Goal: Use online tool/utility

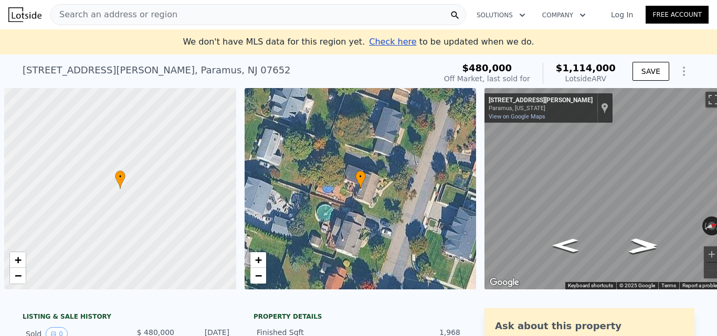
scroll to position [0, 4]
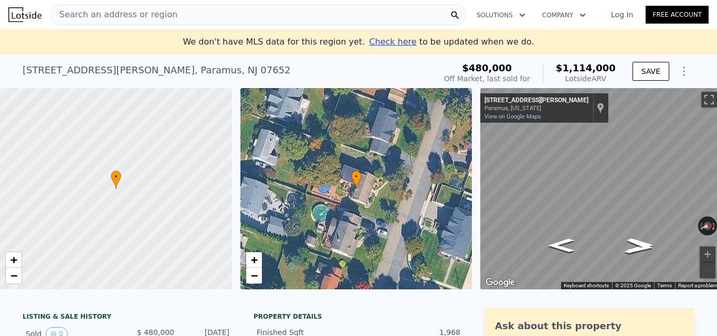
click at [196, 7] on div "Search an address or region" at bounding box center [257, 14] width 415 height 21
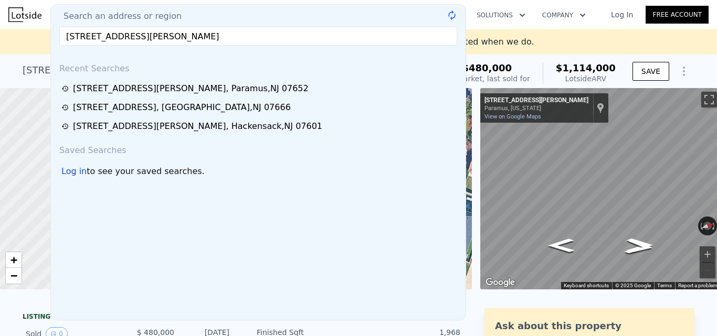
type input "[STREET_ADDRESS][PERSON_NAME]"
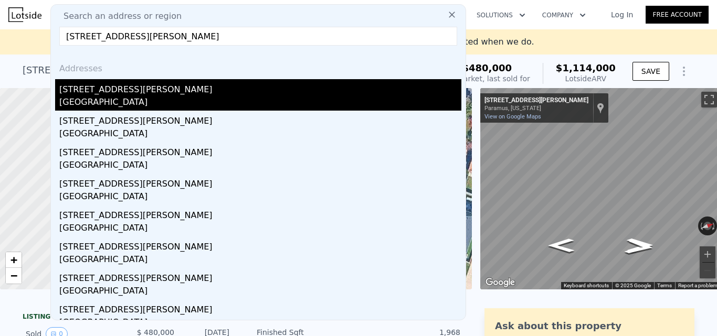
click at [188, 102] on div "[GEOGRAPHIC_DATA]" at bounding box center [260, 103] width 402 height 15
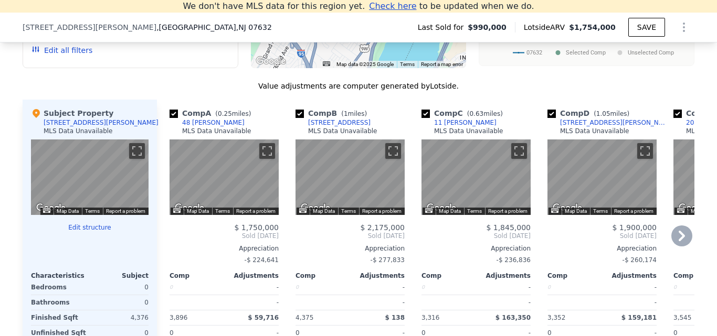
scroll to position [1037, 0]
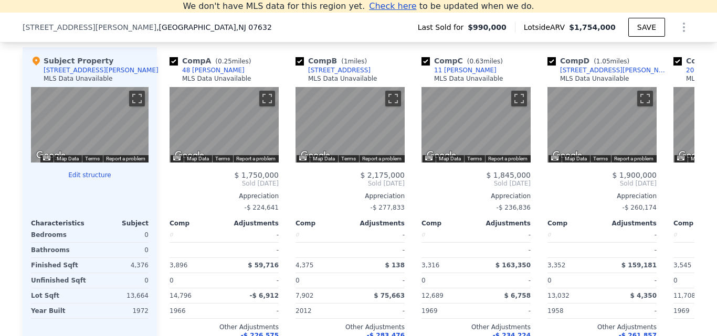
click at [77, 179] on button "Edit structure" at bounding box center [90, 175] width 118 height 8
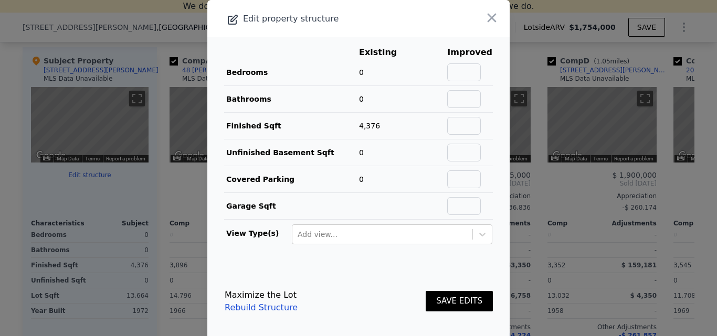
click at [456, 84] on td at bounding box center [469, 72] width 46 height 27
click at [457, 78] on input "text" at bounding box center [464, 72] width 34 height 18
type input "5"
click at [469, 97] on input "text" at bounding box center [464, 99] width 34 height 18
click at [455, 98] on input "5" at bounding box center [464, 99] width 34 height 18
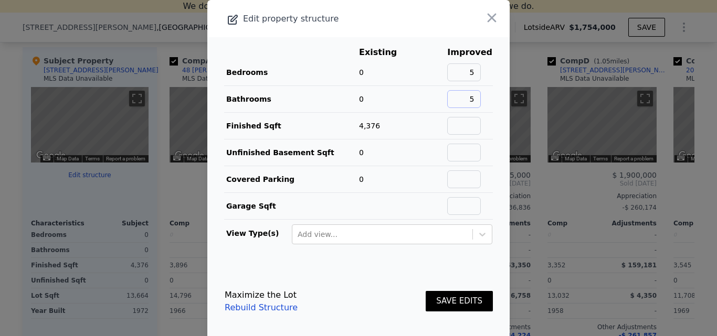
type input "5"
click at [460, 295] on button "SAVE EDITS" at bounding box center [458, 301] width 67 height 20
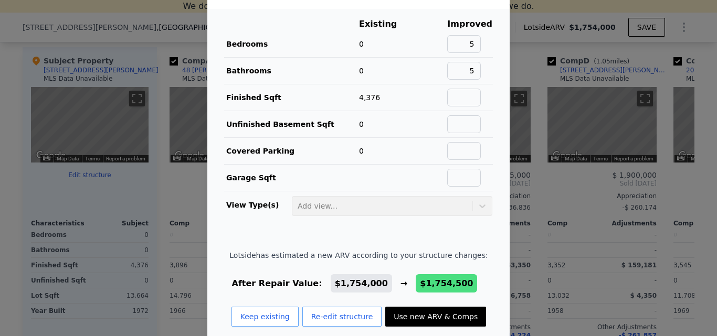
scroll to position [44, 0]
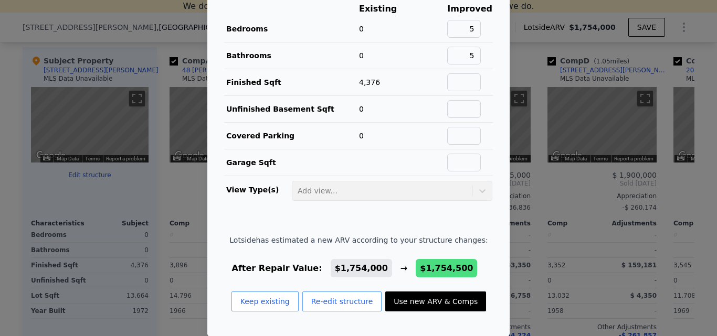
click at [442, 303] on button "Use new ARV & Comps" at bounding box center [435, 302] width 101 height 20
type input "$ 1,754,500"
type input "$ 568,821"
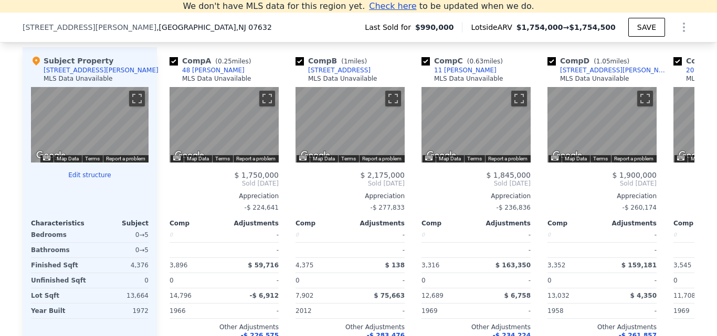
type input "$ 1,754,000"
type input "$ 568,352"
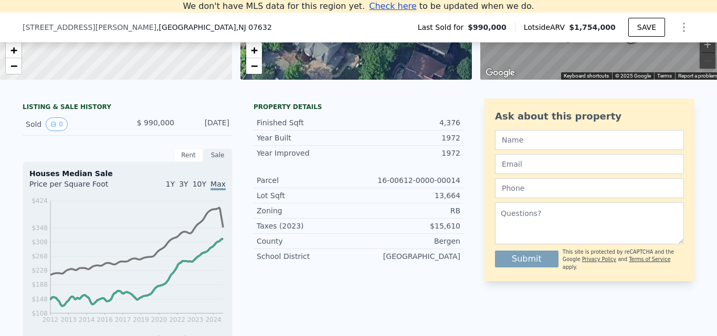
scroll to position [86, 0]
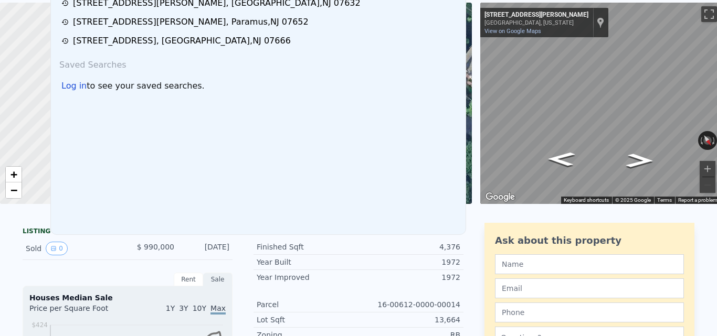
scroll to position [12, 0]
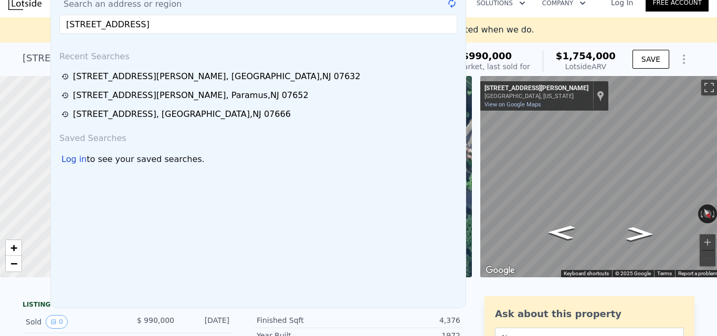
type input "[STREET_ADDRESS]"
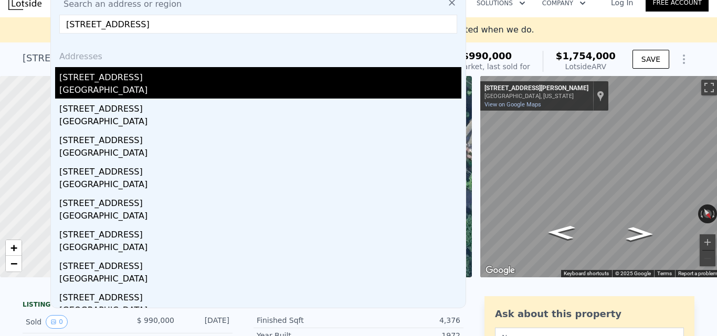
click at [200, 86] on div "[GEOGRAPHIC_DATA]" at bounding box center [260, 91] width 402 height 15
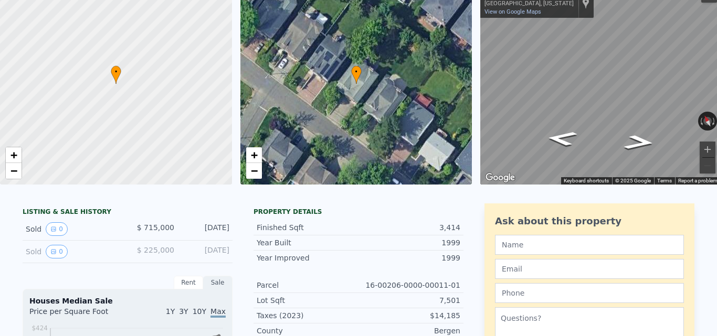
scroll to position [12, 0]
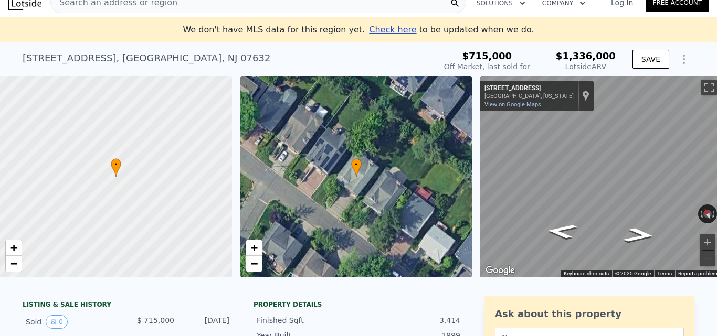
click at [318, 9] on div "Search an address or region" at bounding box center [257, 2] width 415 height 21
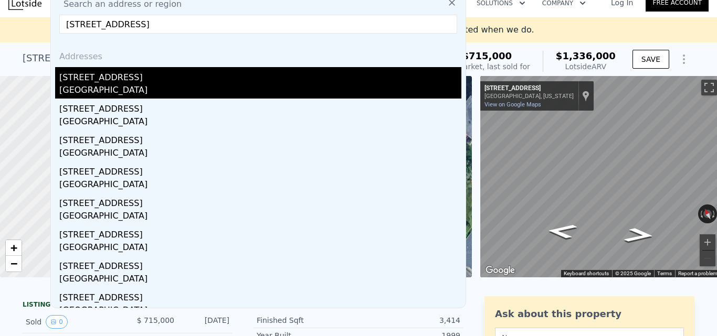
type input "[STREET_ADDRESS]"
click at [171, 94] on div "[GEOGRAPHIC_DATA]" at bounding box center [260, 91] width 402 height 15
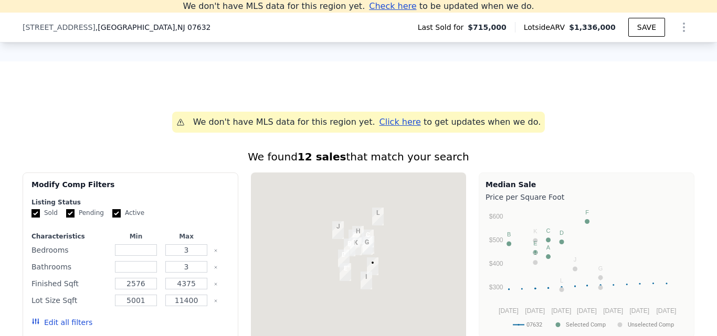
scroll to position [944, 0]
